Goal: Transaction & Acquisition: Purchase product/service

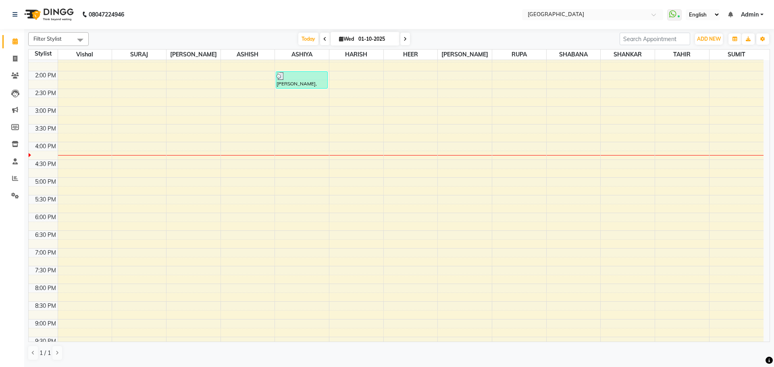
click at [565, 121] on div "8:00 AM 8:30 AM 9:00 AM 9:30 AM 10:00 AM 10:30 AM 11:00 AM 11:30 AM 12:00 PM 12…" at bounding box center [396, 142] width 735 height 567
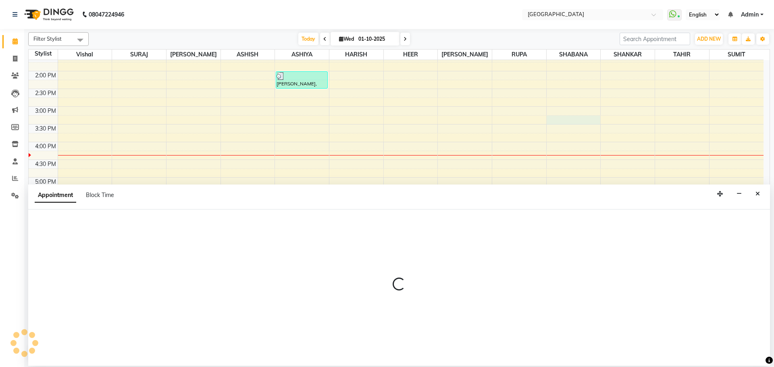
select select "78105"
select select "915"
select select "tentative"
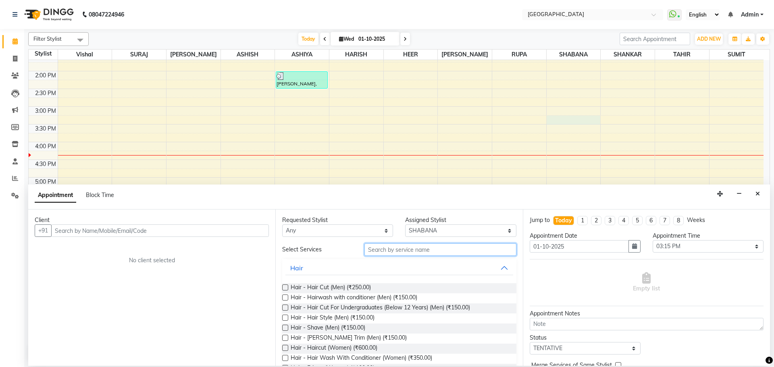
click at [375, 253] on input "text" at bounding box center [440, 249] width 152 height 12
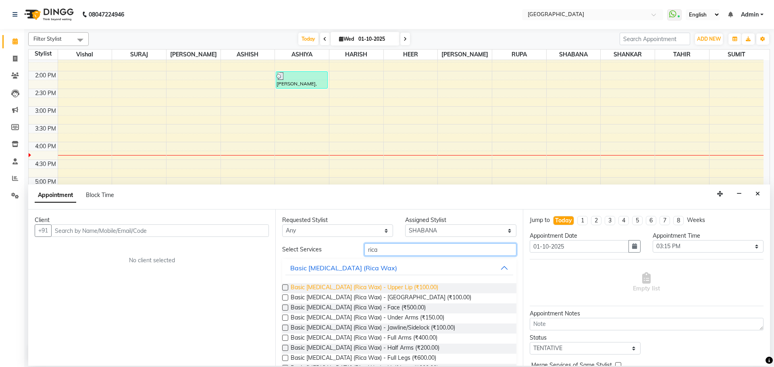
type input "rica"
click at [400, 289] on span "Basic [MEDICAL_DATA] (Rica Wax) - Upper Lip (₹100.00)" at bounding box center [365, 288] width 148 height 10
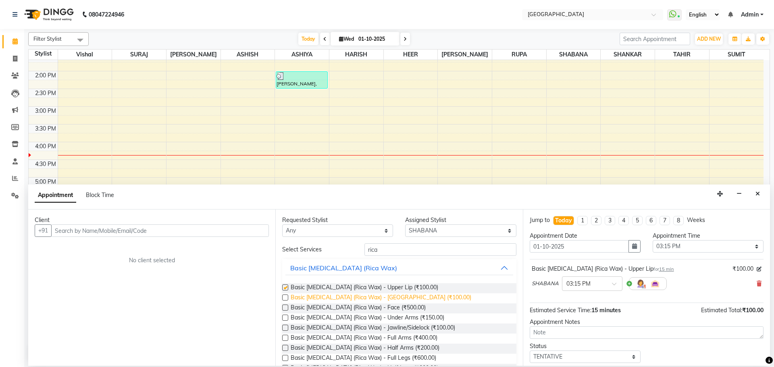
checkbox input "false"
click at [381, 298] on span "Basic [MEDICAL_DATA] (Rica Wax) - [GEOGRAPHIC_DATA] (₹100.00)" at bounding box center [381, 298] width 181 height 10
checkbox input "false"
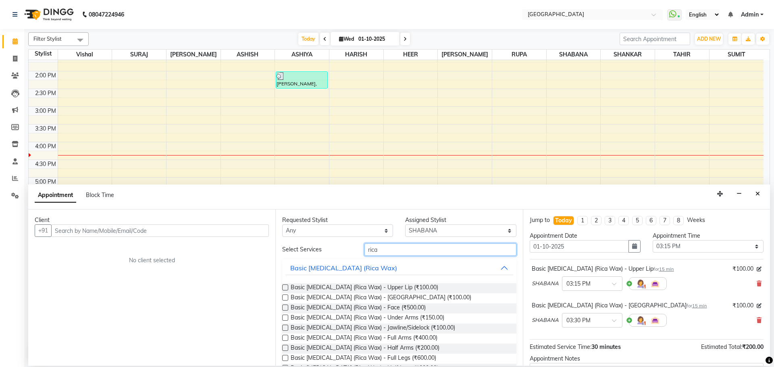
click at [392, 252] on input "rica" at bounding box center [440, 249] width 152 height 12
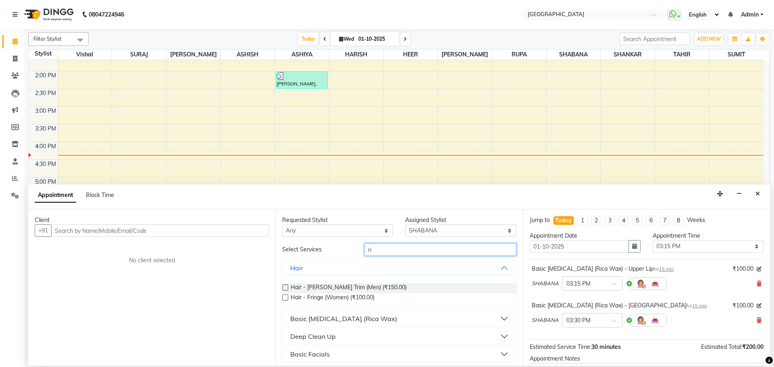
type input "r"
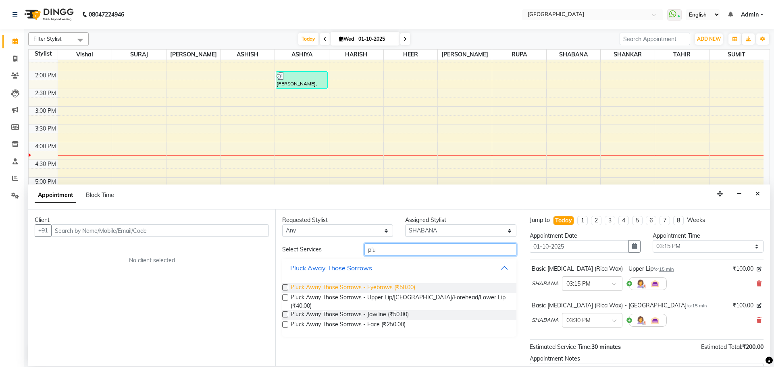
type input "plu"
click at [400, 285] on span "Pluck Away Those Sorrows - Eyebrows (₹50.00)" at bounding box center [353, 288] width 125 height 10
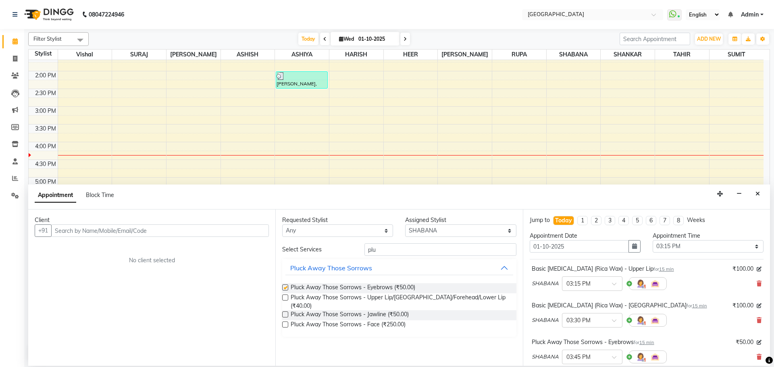
checkbox input "false"
click at [408, 249] on input "plu" at bounding box center [440, 249] width 152 height 12
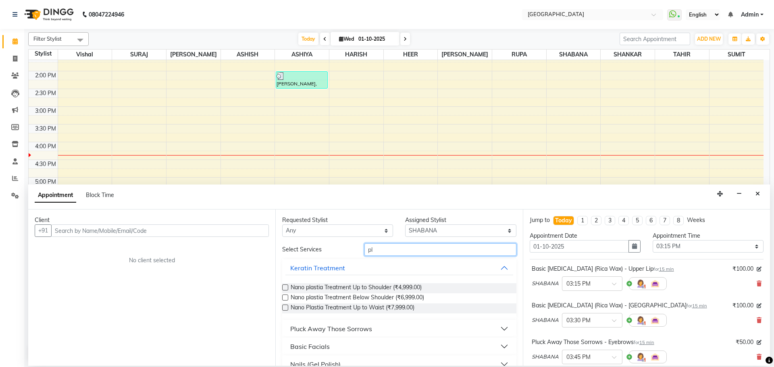
type input "p"
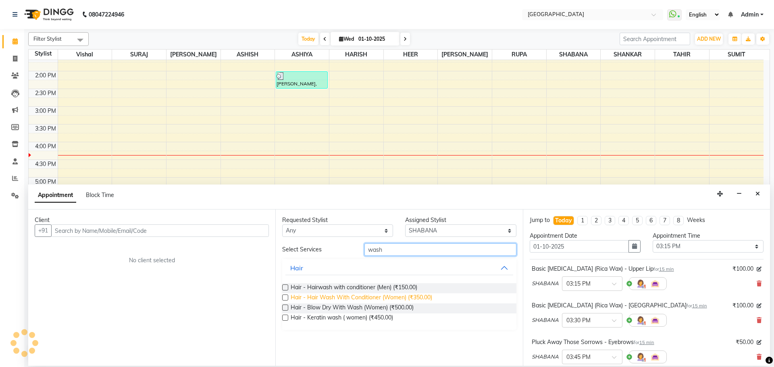
type input "wash"
click at [417, 301] on span "Hair - Hair Wash With Conditioner (Women) (₹350.00)" at bounding box center [361, 298] width 141 height 10
checkbox input "false"
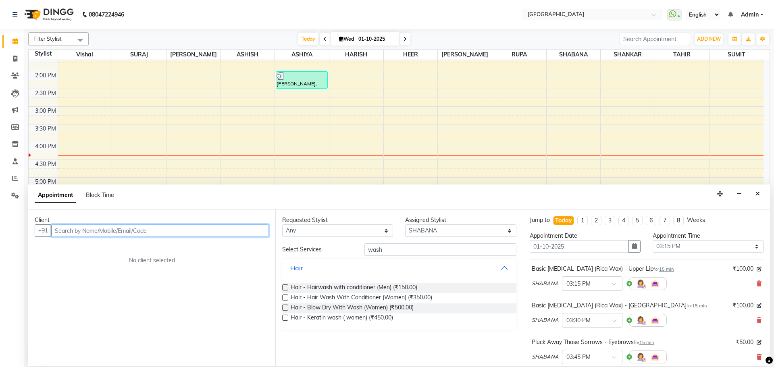
click at [250, 234] on input "text" at bounding box center [160, 230] width 218 height 12
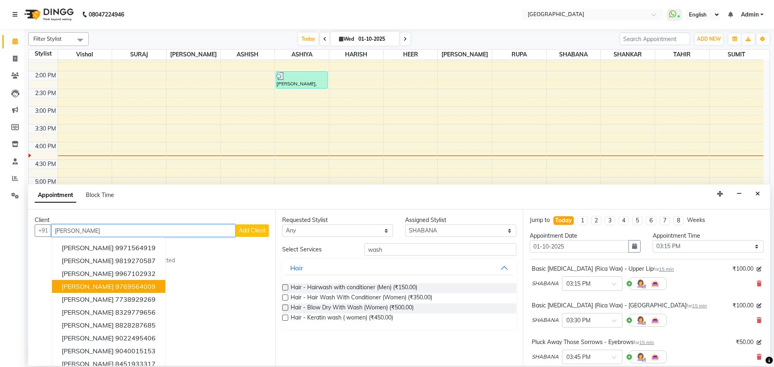
scroll to position [8, 0]
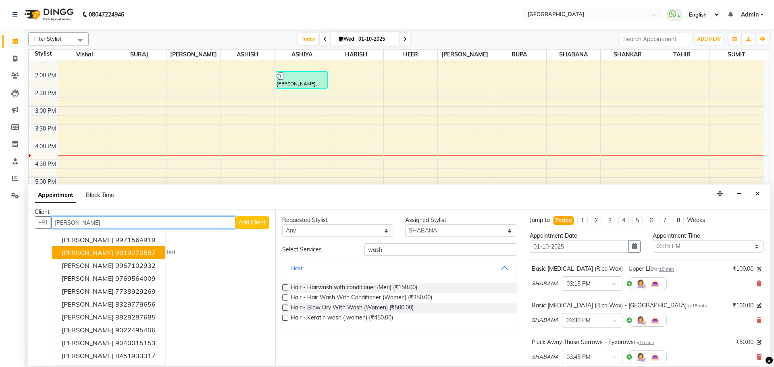
click at [115, 252] on ngb-highlight "9819270587" at bounding box center [135, 253] width 40 height 8
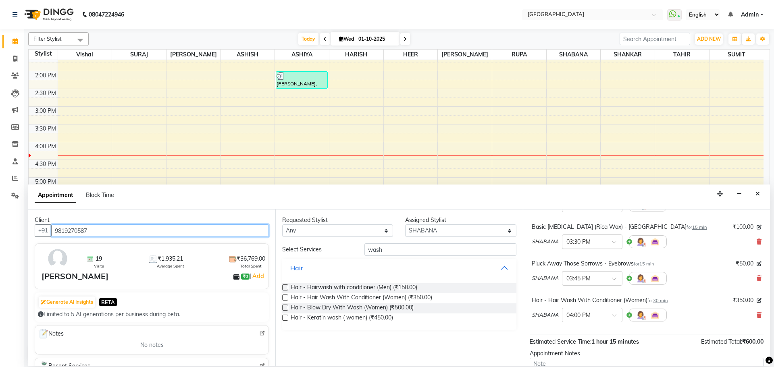
scroll to position [158, 0]
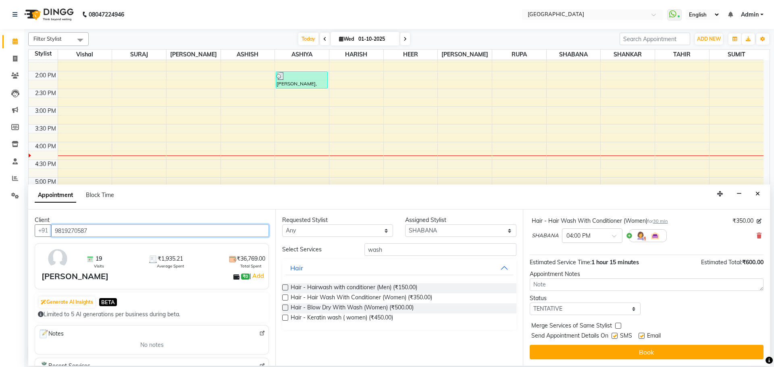
type input "9819270587"
click at [619, 325] on label at bounding box center [618, 326] width 6 height 6
click at [619, 325] on input "checkbox" at bounding box center [617, 326] width 5 height 5
checkbox input "true"
click at [619, 307] on select "Select TENTATIVE CONFIRM CHECK-IN UPCOMING" at bounding box center [585, 309] width 111 height 12
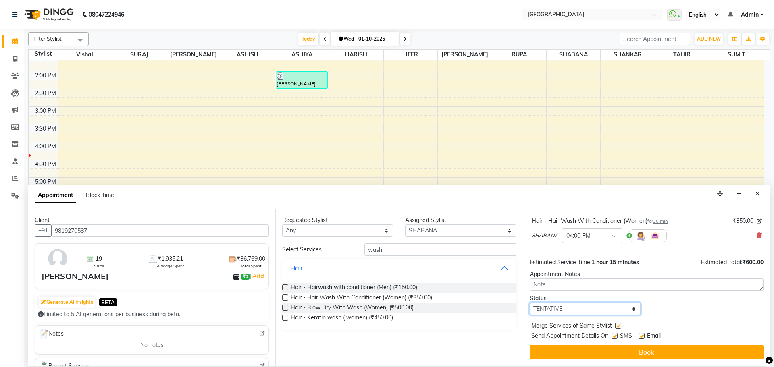
select select "check-in"
click at [530, 303] on select "Select TENTATIVE CONFIRM CHECK-IN UPCOMING" at bounding box center [585, 309] width 111 height 12
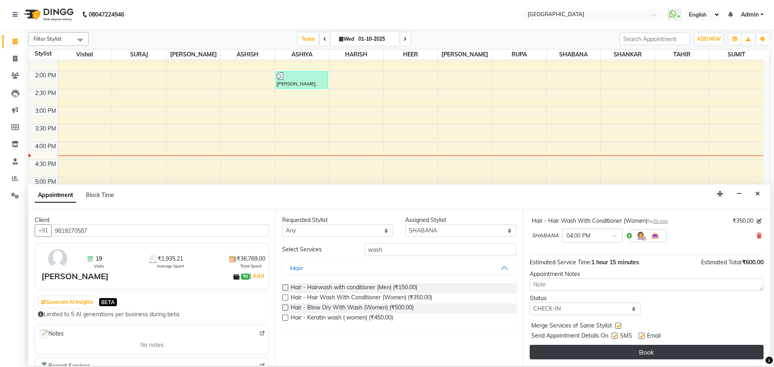
click at [630, 353] on button "Book" at bounding box center [647, 352] width 234 height 15
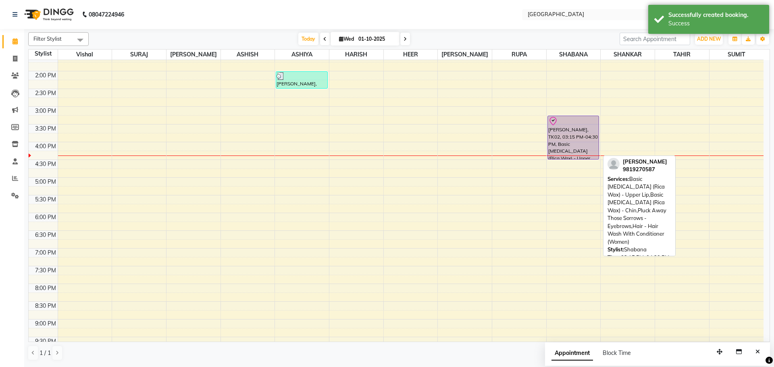
click at [584, 130] on div "[PERSON_NAME], TK02, 03:15 PM-04:30 PM, Basic [MEDICAL_DATA] (Rica Wax) - Upper…" at bounding box center [573, 137] width 51 height 43
select select "8"
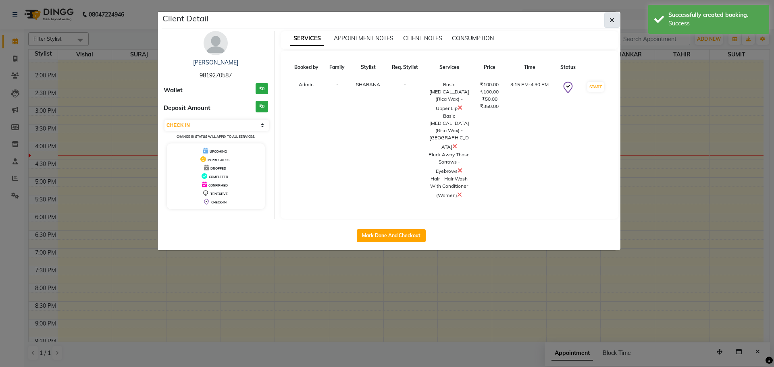
click at [611, 21] on icon "button" at bounding box center [611, 20] width 5 height 6
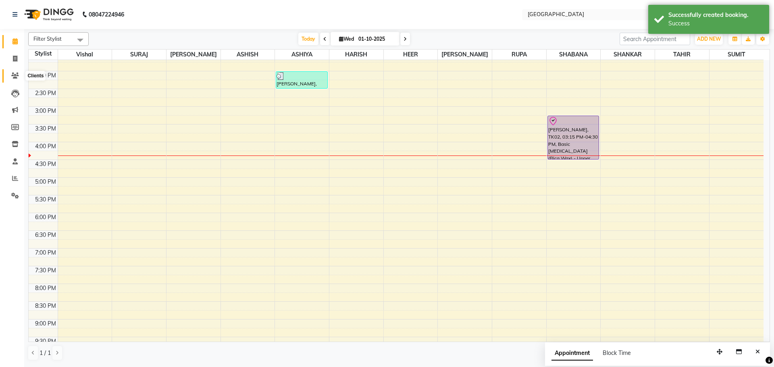
click at [17, 78] on icon at bounding box center [15, 76] width 8 height 6
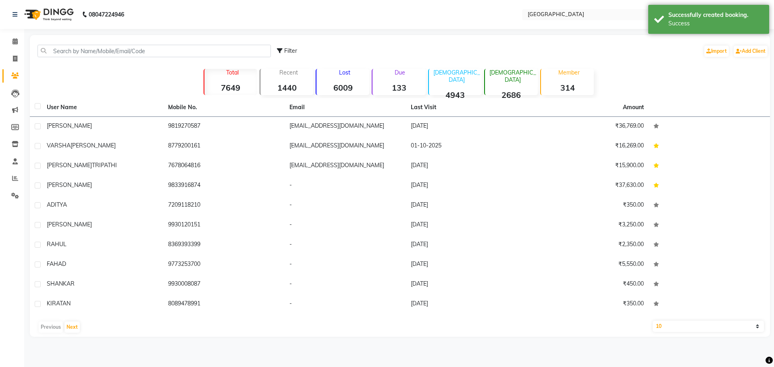
click at [94, 114] on th "User Name" at bounding box center [102, 107] width 121 height 19
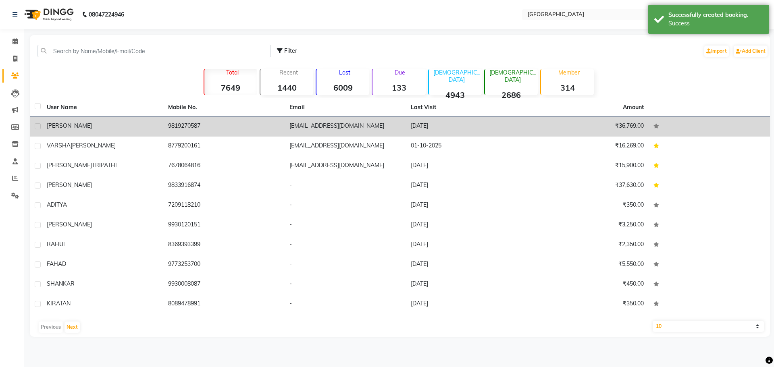
click at [150, 126] on div "[PERSON_NAME]" at bounding box center [103, 126] width 112 height 8
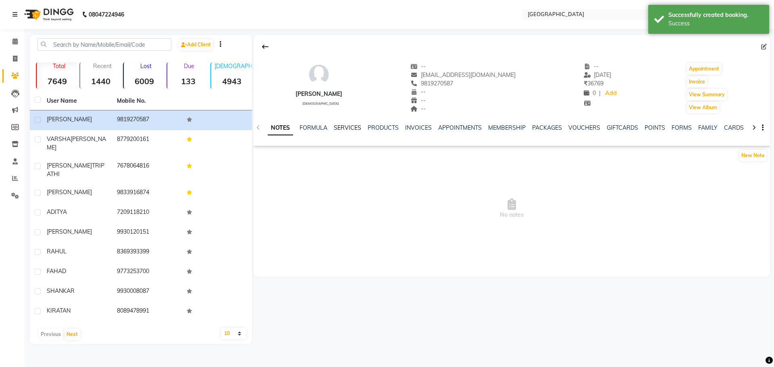
click at [345, 130] on link "SERVICES" at bounding box center [347, 127] width 27 height 7
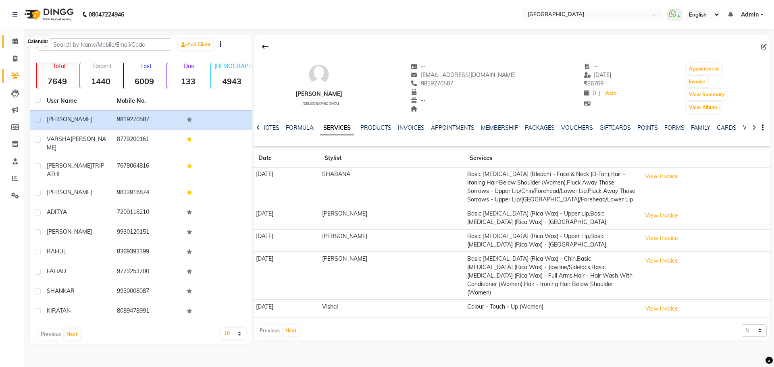
click at [13, 43] on icon at bounding box center [14, 41] width 5 height 6
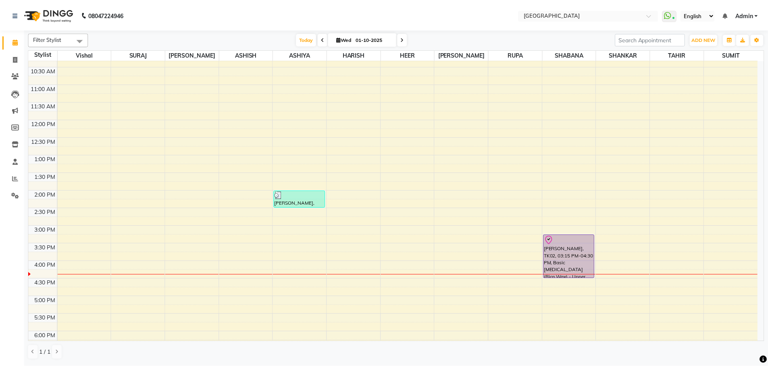
scroll to position [161, 0]
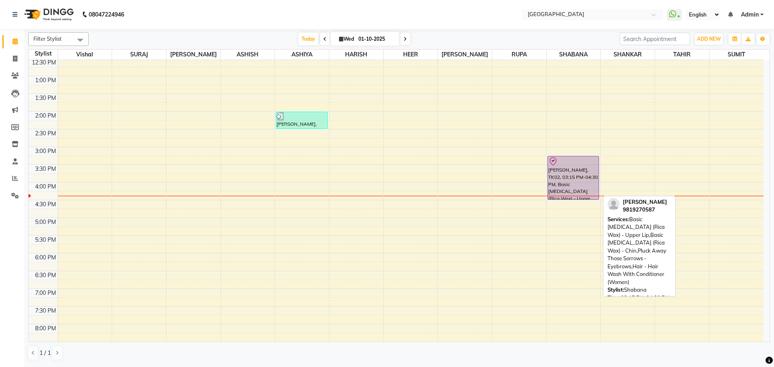
click at [577, 172] on div "[PERSON_NAME], TK02, 03:15 PM-04:30 PM, Basic [MEDICAL_DATA] (Rica Wax) - Upper…" at bounding box center [573, 177] width 51 height 43
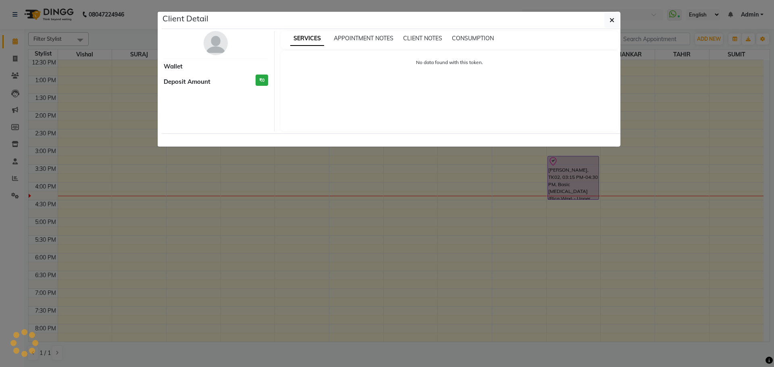
select select "8"
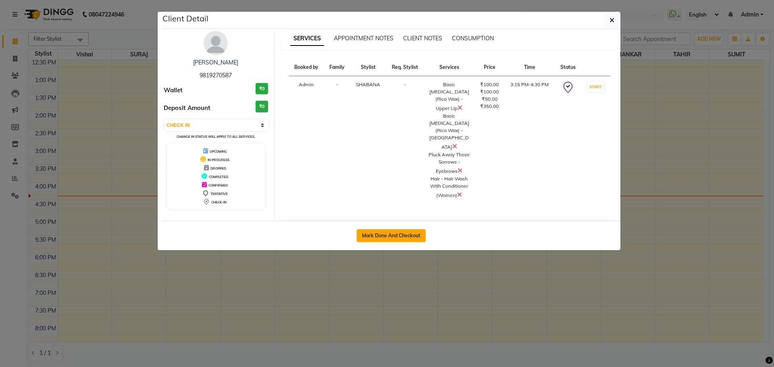
click at [378, 229] on button "Mark Done And Checkout" at bounding box center [391, 235] width 69 height 13
select select "service"
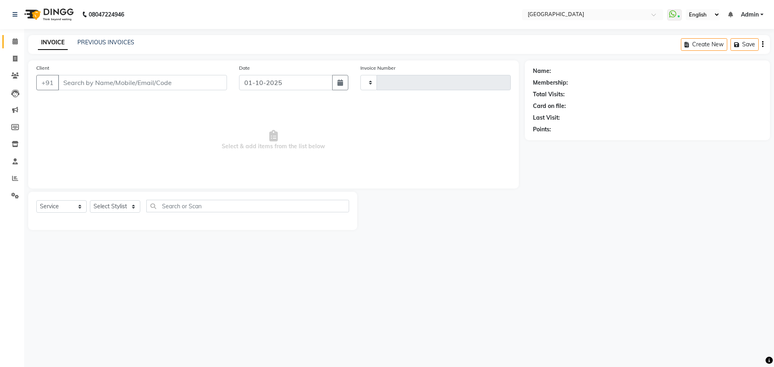
type input "5751"
select select "508"
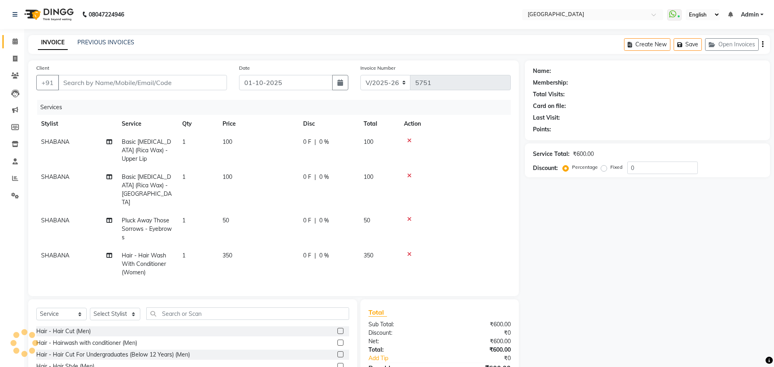
type input "9819270587"
select select "78105"
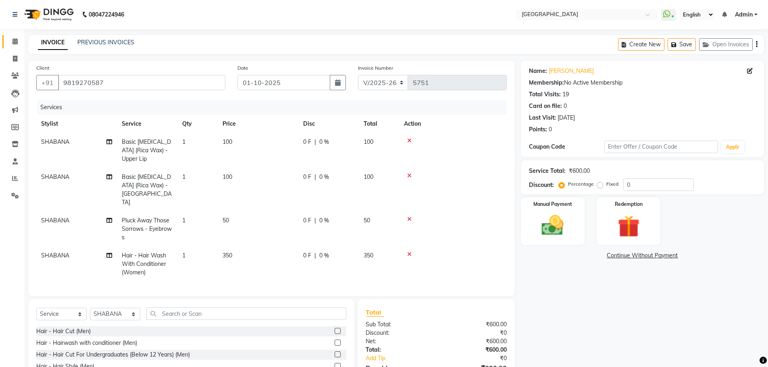
scroll to position [52, 0]
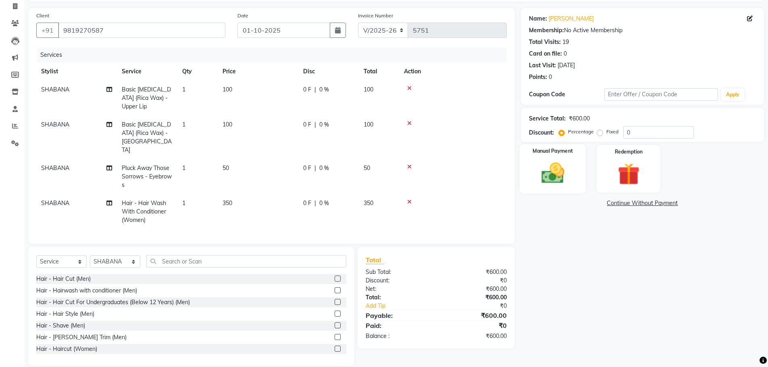
click at [556, 176] on img at bounding box center [552, 173] width 37 height 26
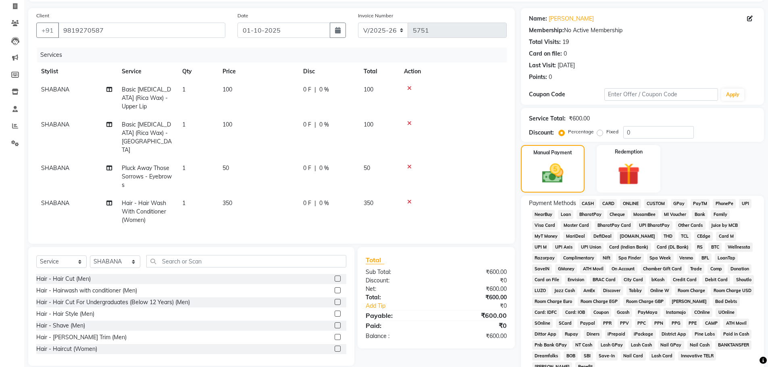
click at [679, 205] on span "GPay" at bounding box center [679, 203] width 17 height 9
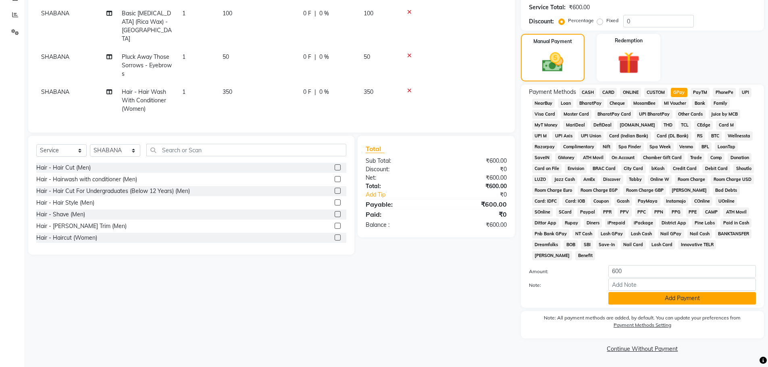
click at [677, 301] on button "Add Payment" at bounding box center [682, 298] width 148 height 12
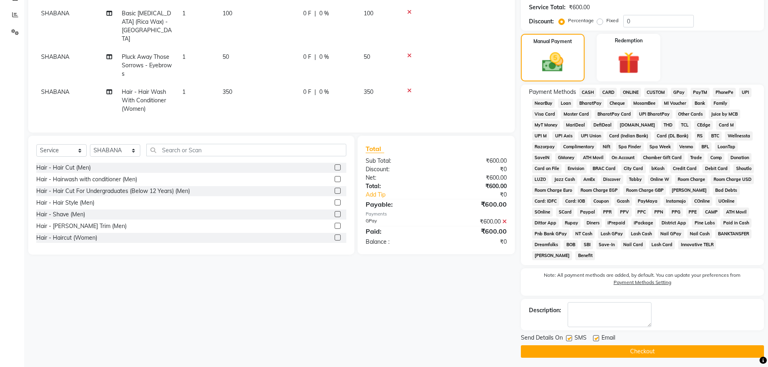
click at [635, 353] on button "Checkout" at bounding box center [642, 351] width 243 height 12
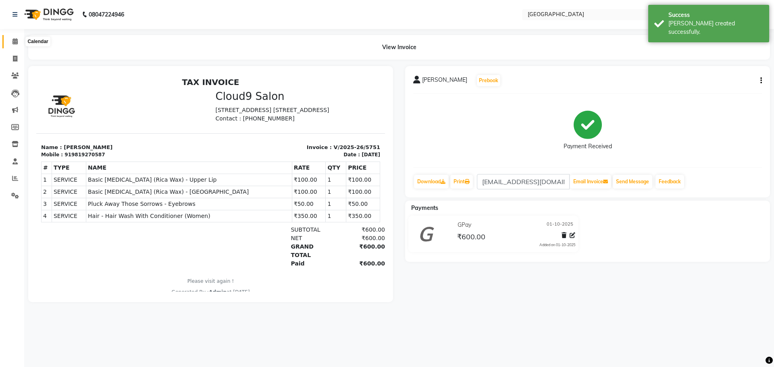
drag, startPoint x: 16, startPoint y: 41, endPoint x: 193, endPoint y: 15, distance: 178.9
click at [16, 41] on icon at bounding box center [14, 41] width 5 height 6
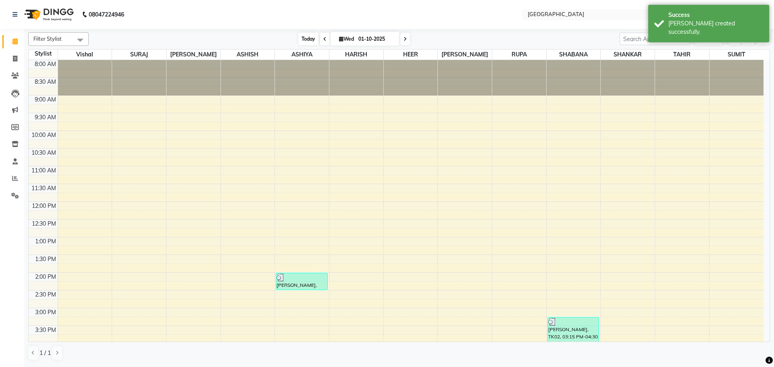
click at [304, 39] on span "Today" at bounding box center [308, 39] width 20 height 12
